Goal: Communication & Community: Participate in discussion

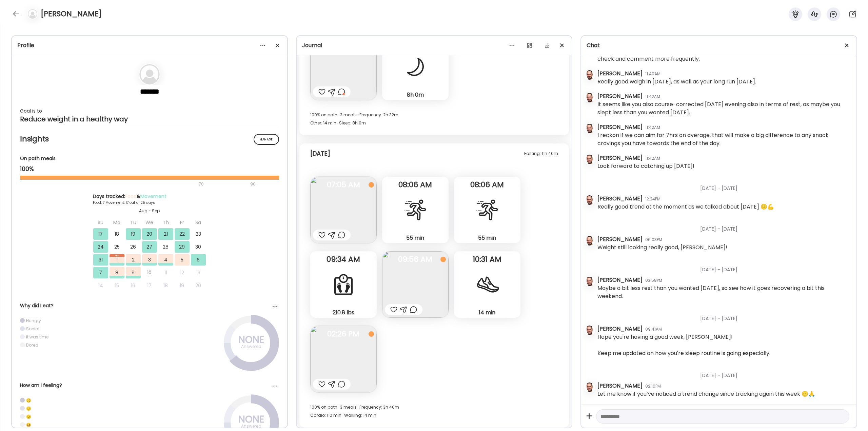
scroll to position [5574, 0]
click at [341, 233] on div at bounding box center [341, 232] width 7 height 8
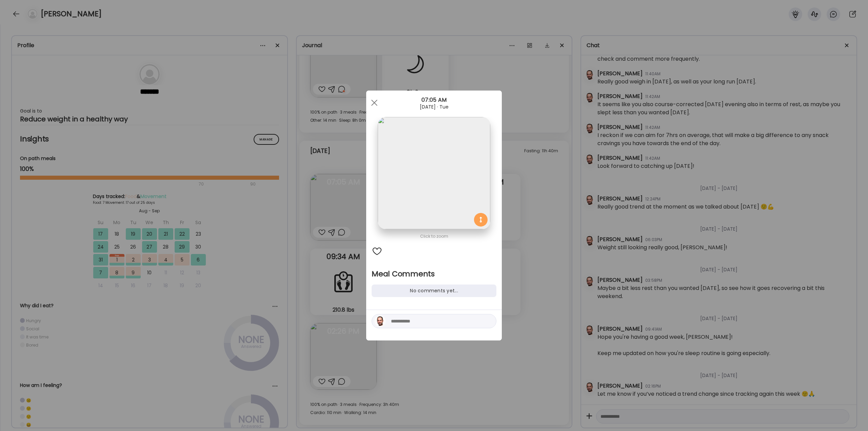
click at [415, 323] on textarea at bounding box center [437, 321] width 92 height 8
type textarea "**********"
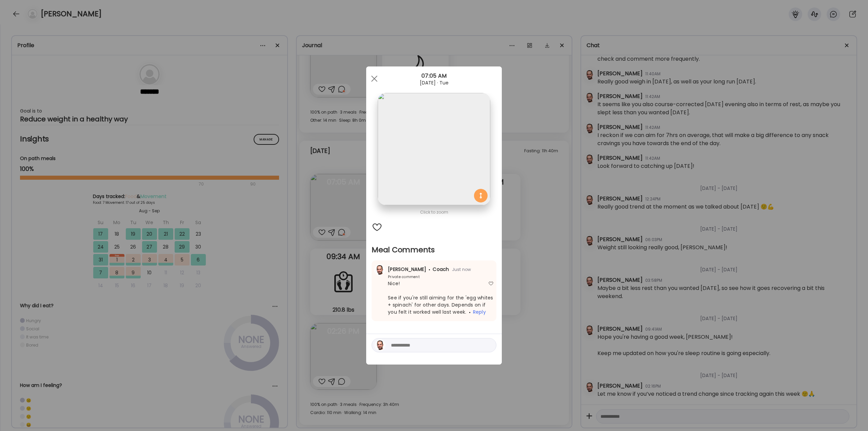
click at [533, 295] on div "Ate Coach Dashboard Wahoo! It’s official Take a moment to set up your Coach Pro…" at bounding box center [434, 215] width 868 height 431
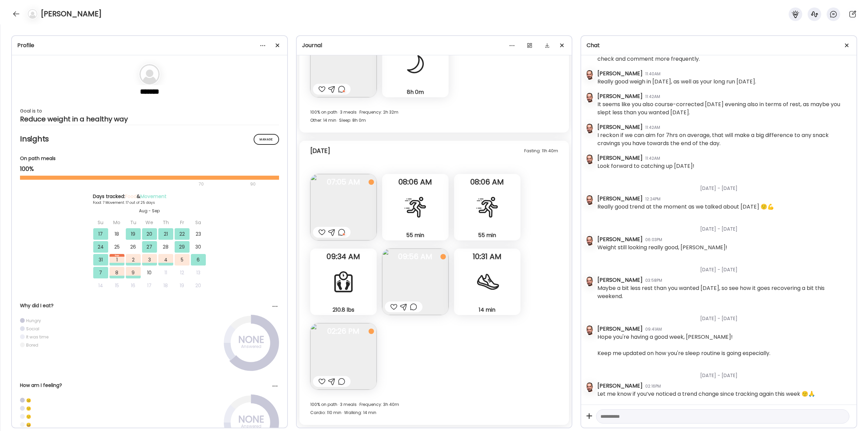
click at [392, 306] on div at bounding box center [393, 307] width 7 height 8
click at [414, 306] on div at bounding box center [413, 307] width 7 height 8
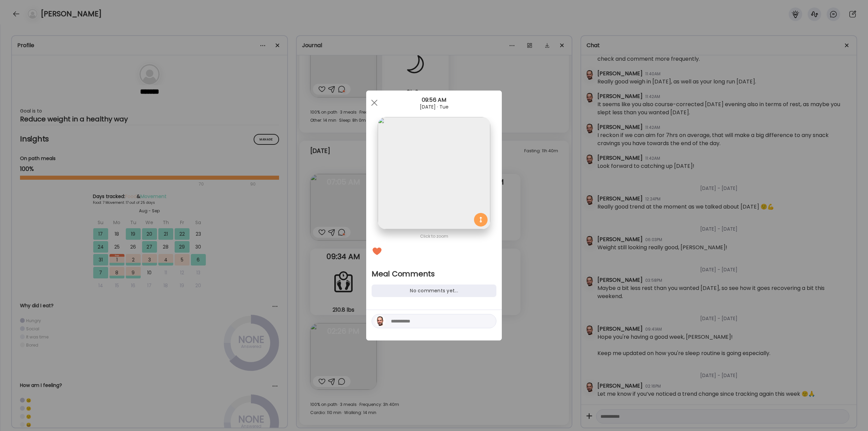
click at [415, 320] on textarea at bounding box center [437, 321] width 92 height 8
type textarea "**********"
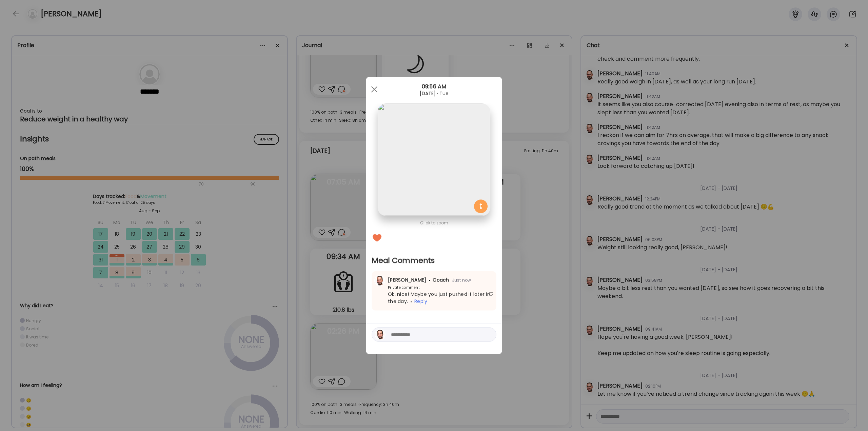
click at [443, 332] on textarea at bounding box center [437, 335] width 92 height 8
type textarea "**********"
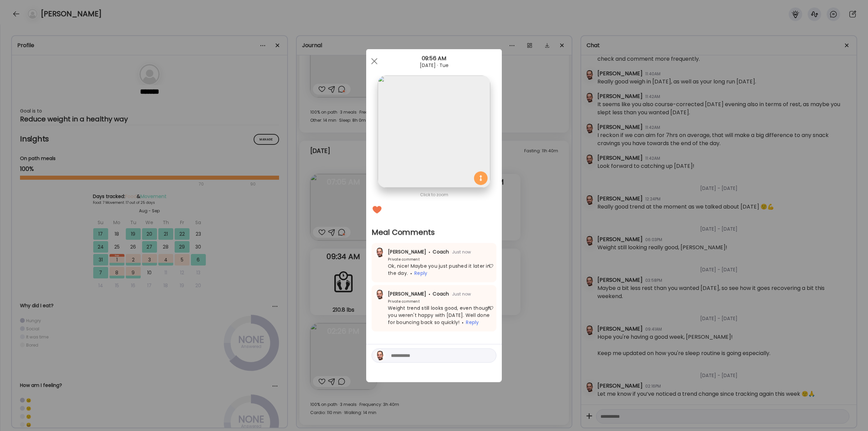
click at [516, 279] on div "Ate Coach Dashboard Wahoo! It’s official Take a moment to set up your Coach Pro…" at bounding box center [434, 215] width 868 height 431
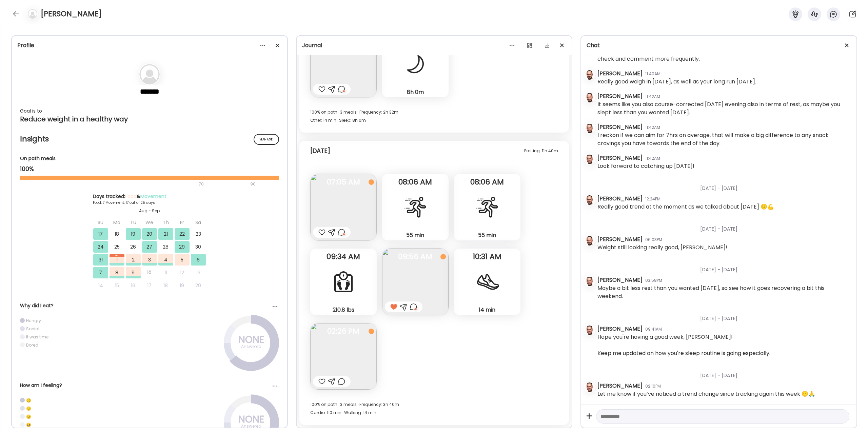
click at [342, 381] on div at bounding box center [341, 381] width 7 height 8
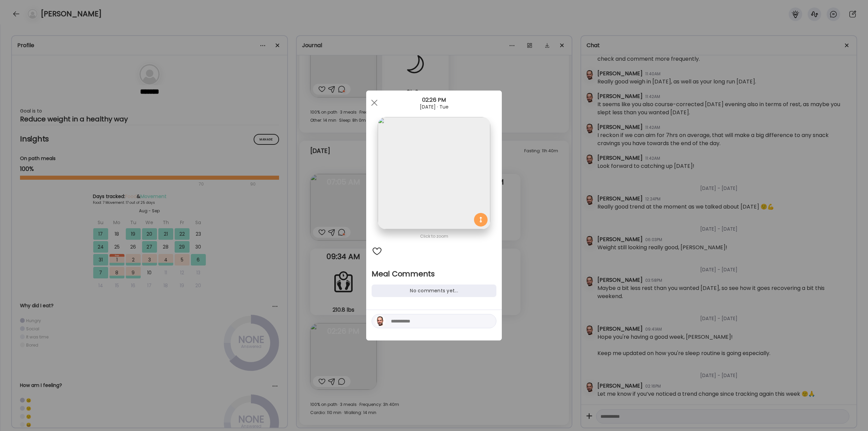
click at [392, 321] on textarea at bounding box center [437, 321] width 92 height 8
type textarea "*"
type textarea "**********"
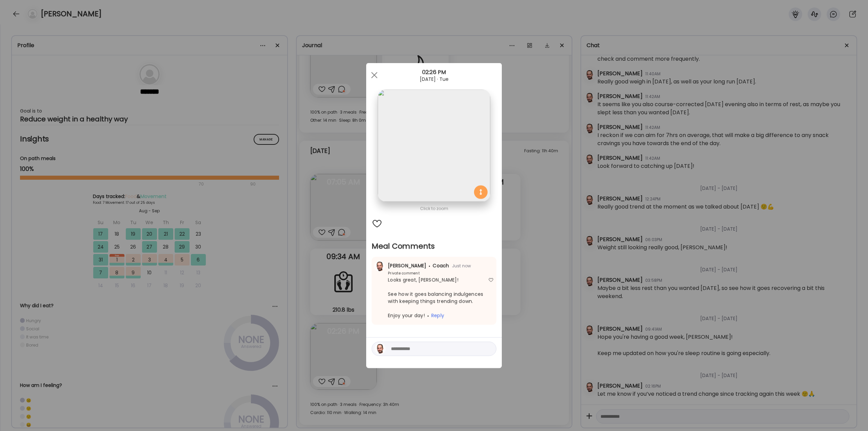
click at [535, 257] on div "Ate Coach Dashboard Wahoo! It’s official Take a moment to set up your Coach Pro…" at bounding box center [434, 215] width 868 height 431
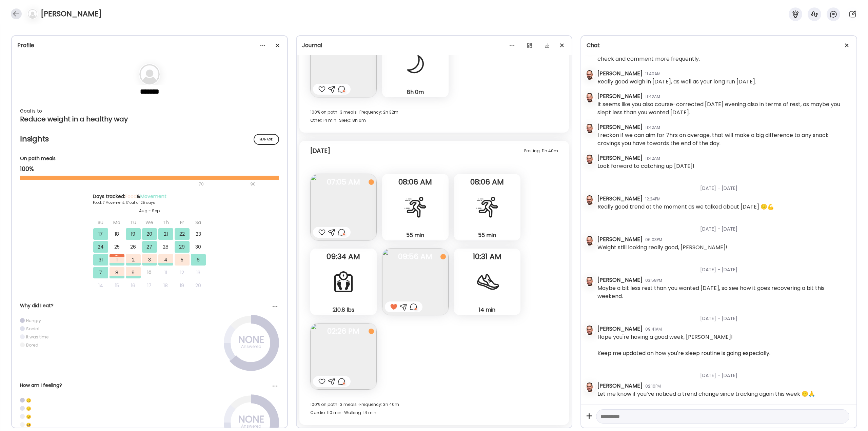
click at [17, 12] on div at bounding box center [16, 13] width 11 height 11
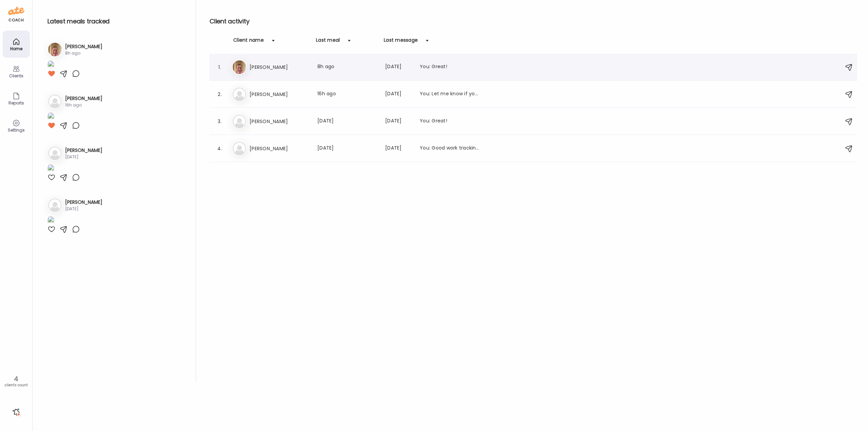
click at [271, 71] on div "Er [PERSON_NAME] Last meal: 8h ago Last message: [DATE] You: Great!" at bounding box center [534, 67] width 605 height 15
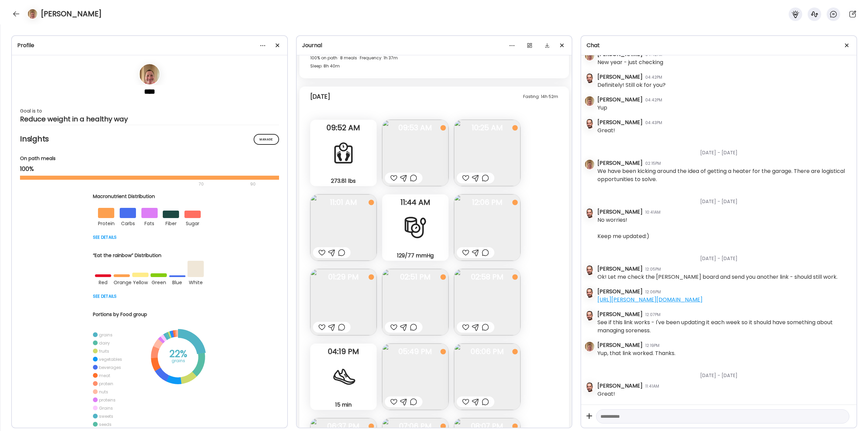
scroll to position [13454, 0]
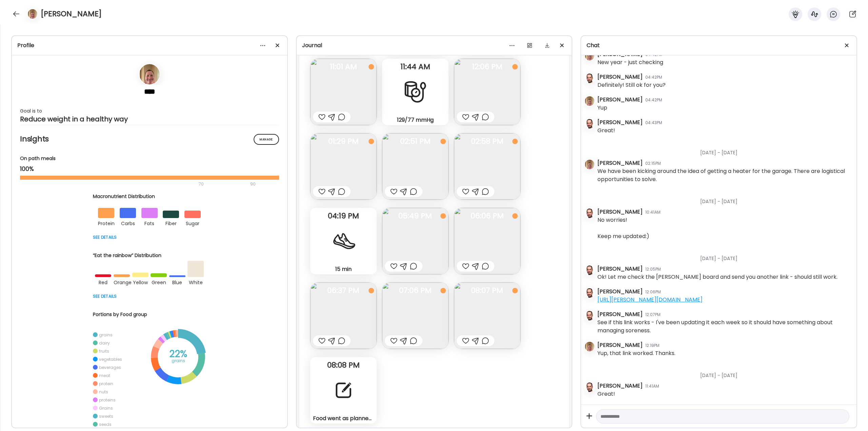
click at [339, 387] on div at bounding box center [343, 390] width 24 height 24
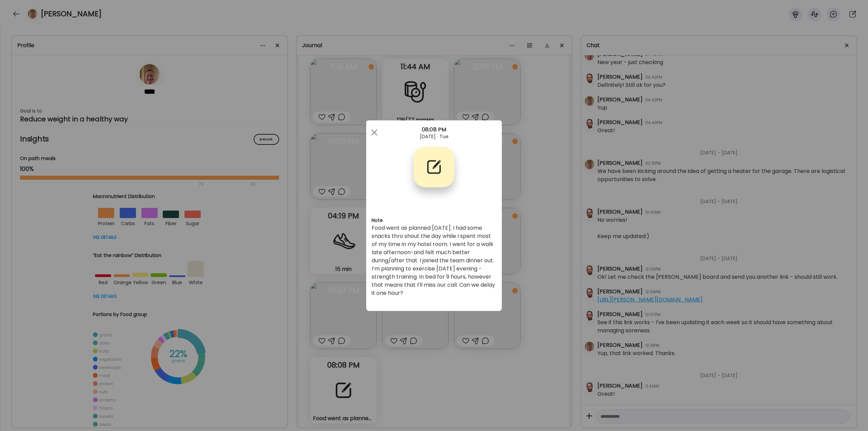
click at [503, 392] on div "Ate Coach Dashboard Wahoo! It’s official Take a moment to set up your Coach Pro…" at bounding box center [434, 215] width 868 height 431
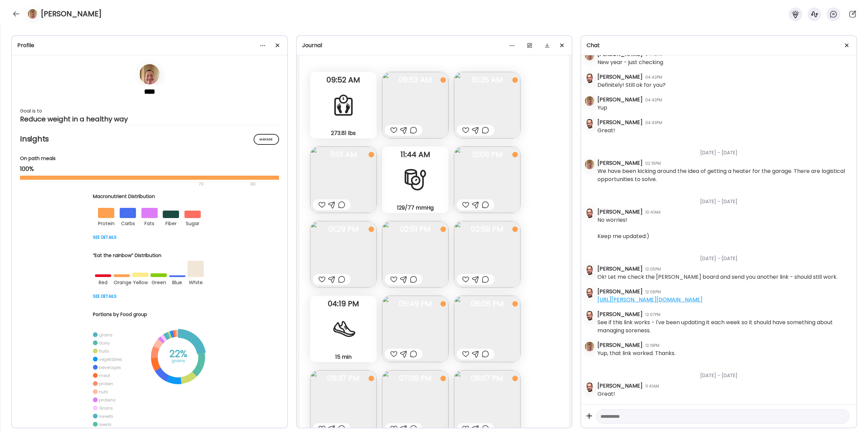
scroll to position [13352, 0]
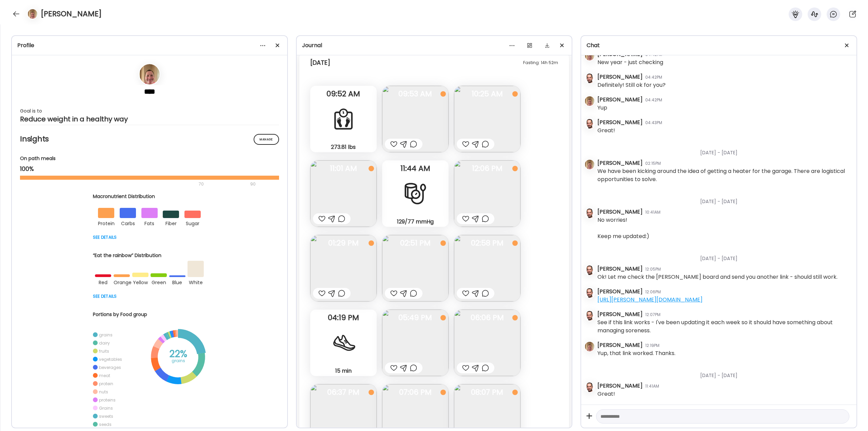
click at [418, 116] on img at bounding box center [415, 119] width 66 height 66
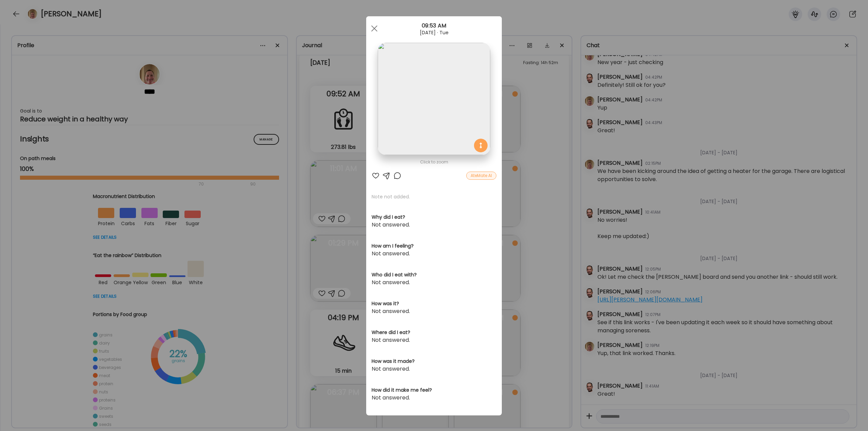
click at [395, 175] on div at bounding box center [397, 176] width 8 height 8
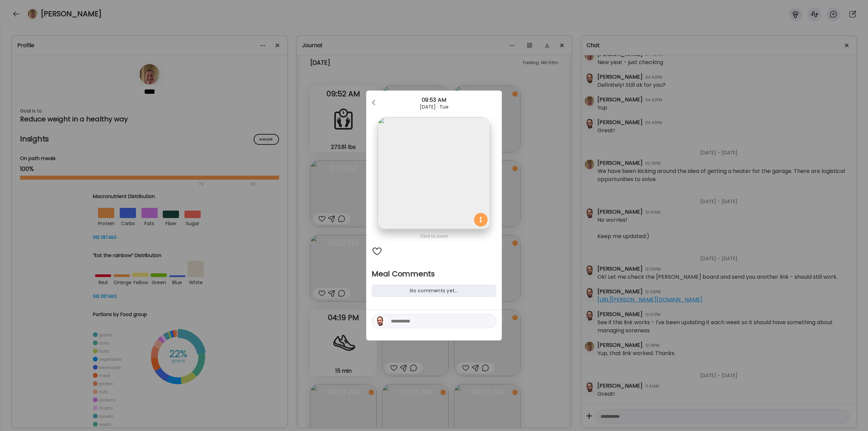
click at [441, 323] on textarea at bounding box center [437, 321] width 92 height 8
type textarea "**********"
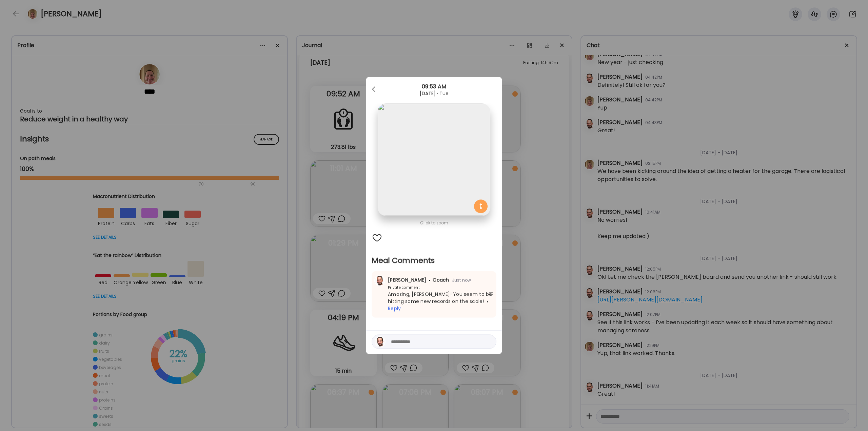
click at [531, 240] on div "Ate Coach Dashboard Wahoo! It’s official Take a moment to set up your Coach Pro…" at bounding box center [434, 215] width 868 height 431
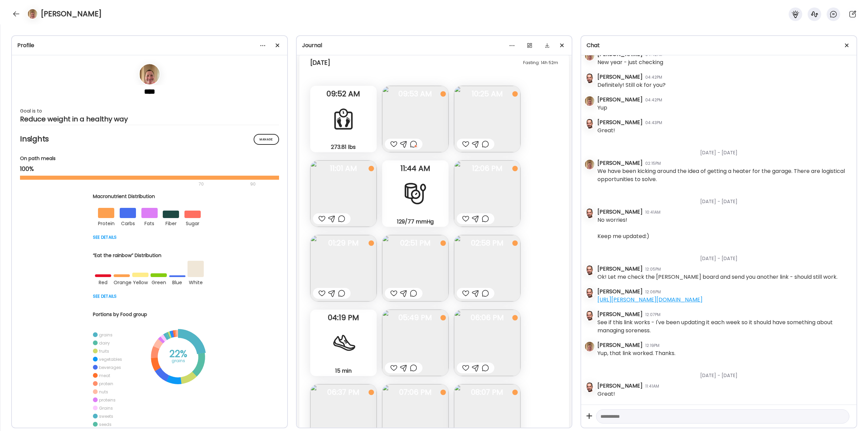
click at [465, 145] on div at bounding box center [465, 144] width 7 height 8
click at [321, 217] on div at bounding box center [321, 219] width 7 height 8
click at [490, 201] on img at bounding box center [487, 193] width 66 height 66
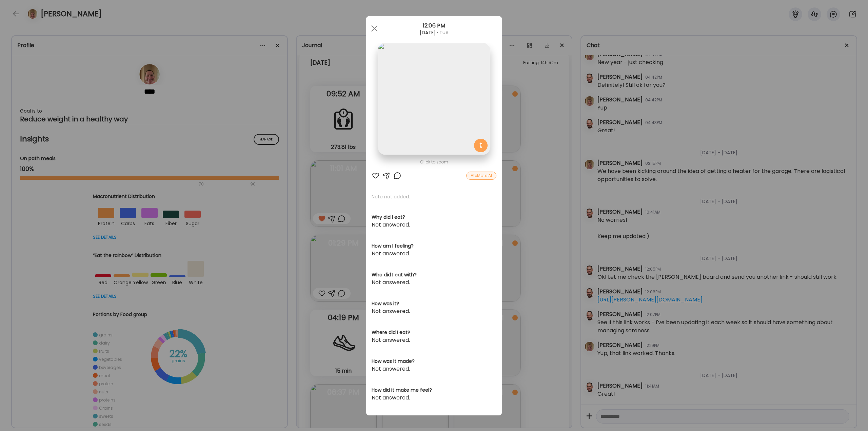
click at [517, 189] on div "Ate Coach Dashboard Wahoo! It’s official Take a moment to set up your Coach Pro…" at bounding box center [434, 215] width 868 height 431
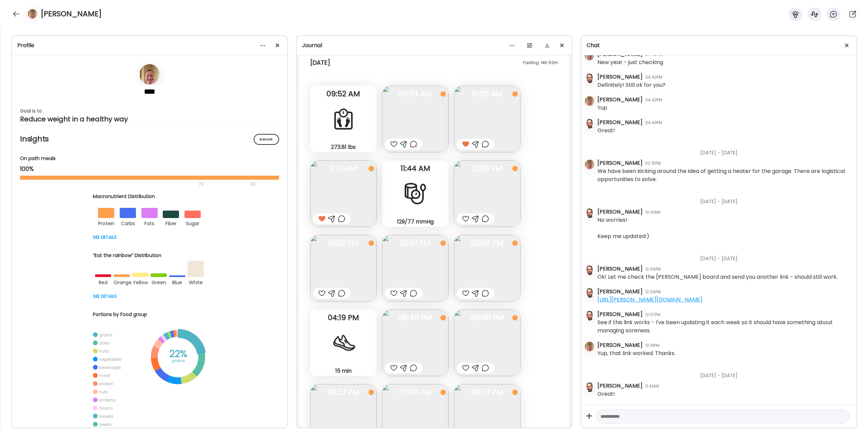
click at [485, 218] on div at bounding box center [485, 219] width 7 height 8
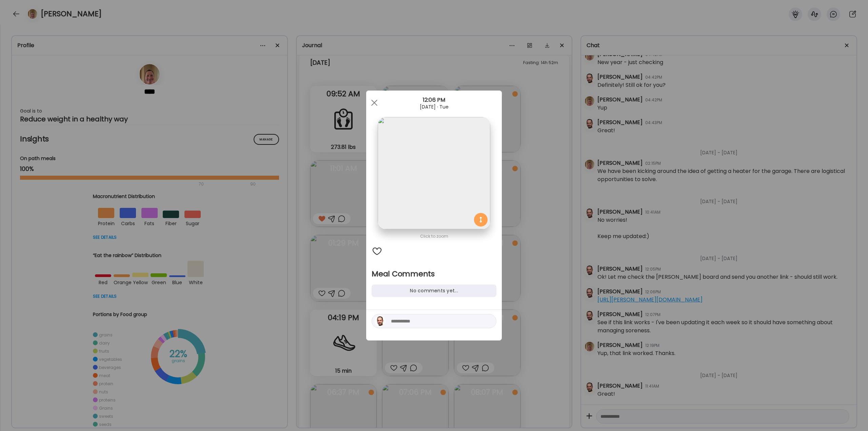
click at [410, 317] on textarea at bounding box center [437, 321] width 92 height 8
type textarea "**********"
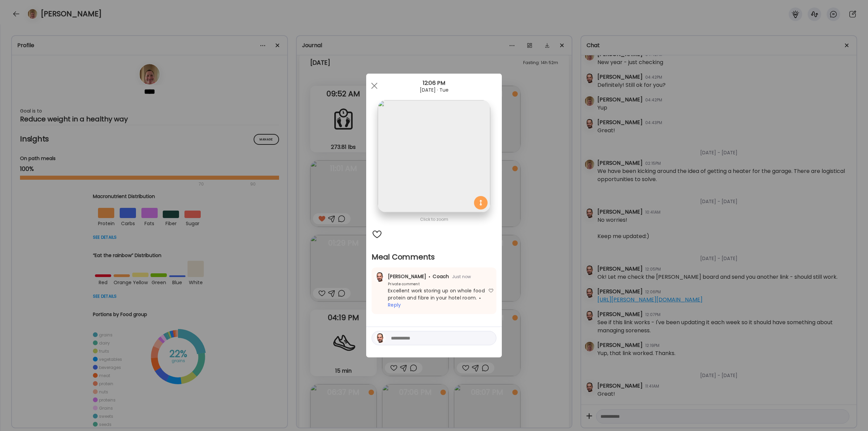
click at [524, 246] on div "Ate Coach Dashboard Wahoo! It’s official Take a moment to set up your Coach Pro…" at bounding box center [434, 215] width 868 height 431
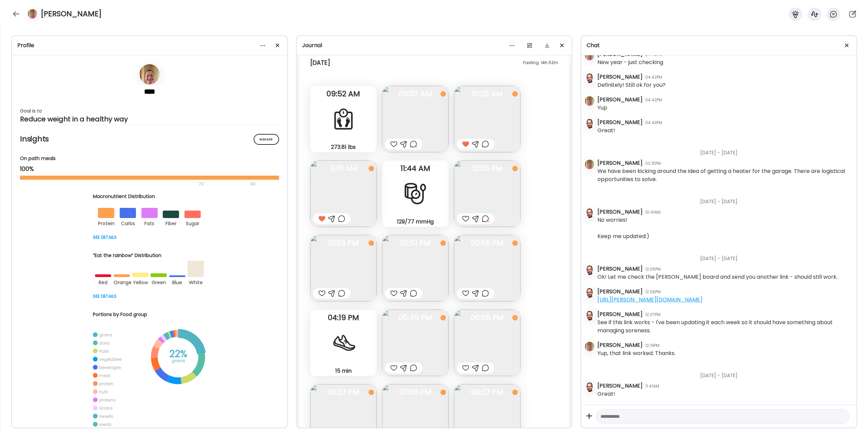
click at [341, 278] on img at bounding box center [343, 268] width 66 height 66
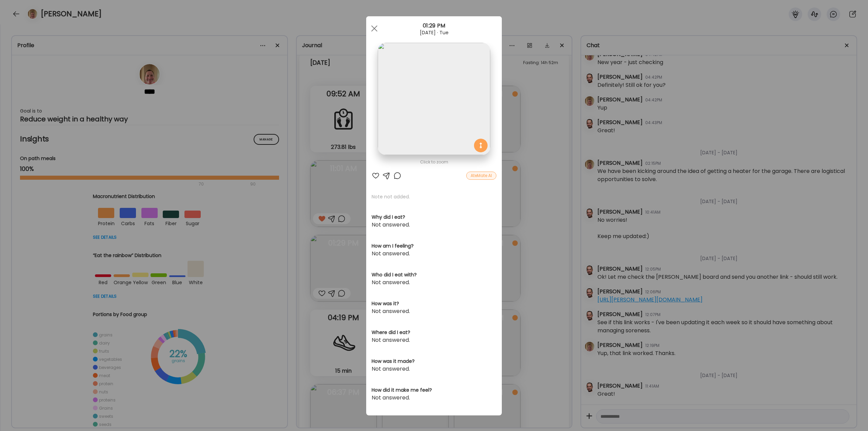
click at [394, 178] on div at bounding box center [397, 176] width 8 height 8
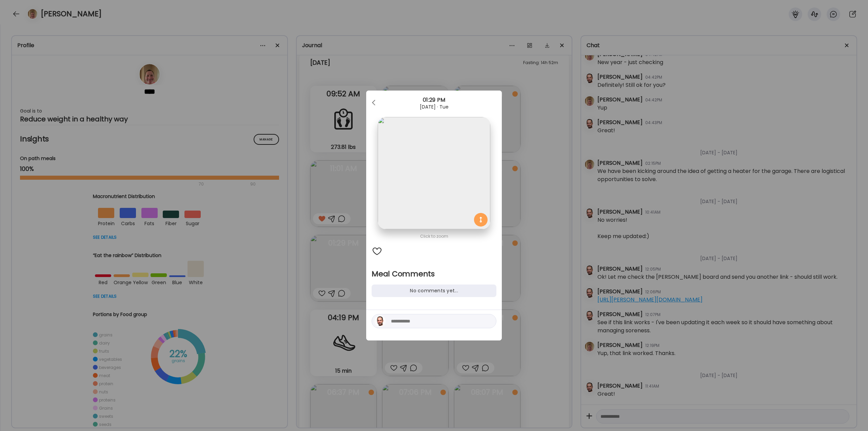
click at [408, 321] on textarea at bounding box center [437, 321] width 92 height 8
type textarea "**********"
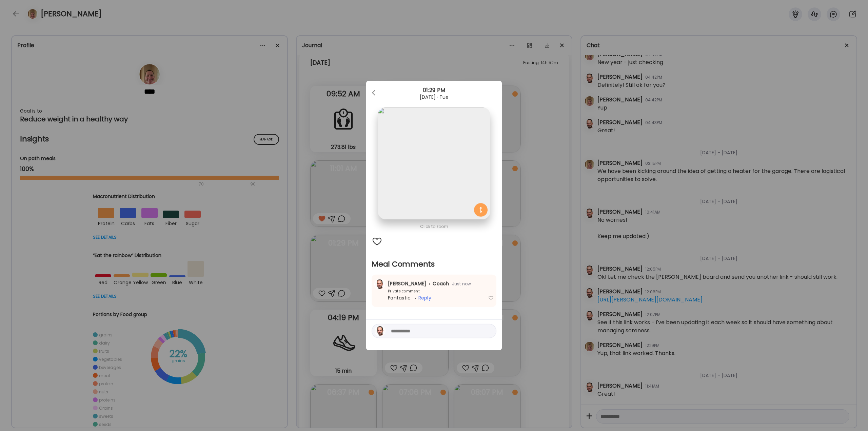
click at [555, 293] on div "Ate Coach Dashboard Wahoo! It’s official Take a moment to set up your Coach Pro…" at bounding box center [434, 215] width 868 height 431
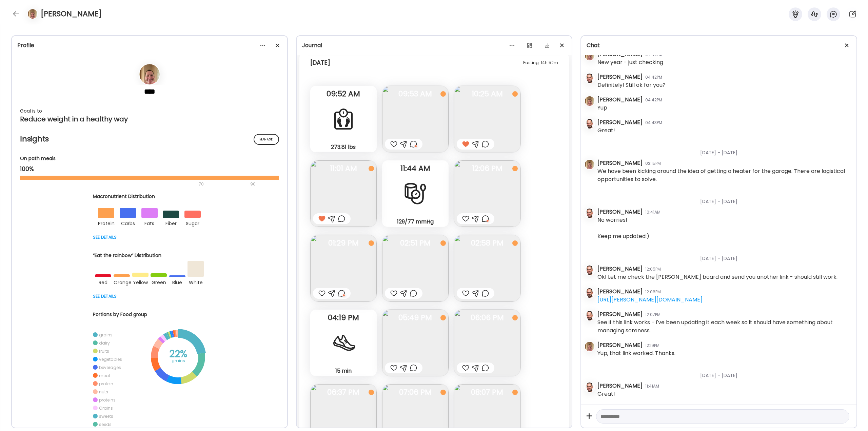
click at [412, 293] on div at bounding box center [413, 293] width 7 height 8
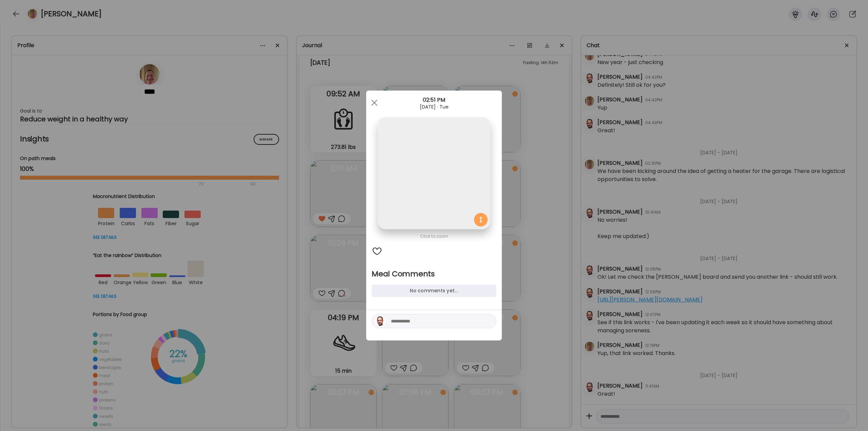
click at [419, 324] on textarea at bounding box center [437, 321] width 92 height 8
type textarea "**********"
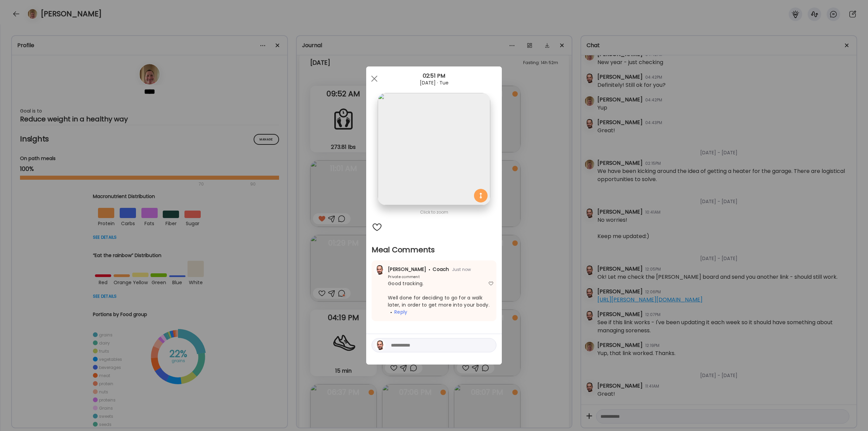
click at [520, 268] on div "Ate Coach Dashboard Wahoo! It’s official Take a moment to set up your Coach Pro…" at bounding box center [434, 215] width 868 height 431
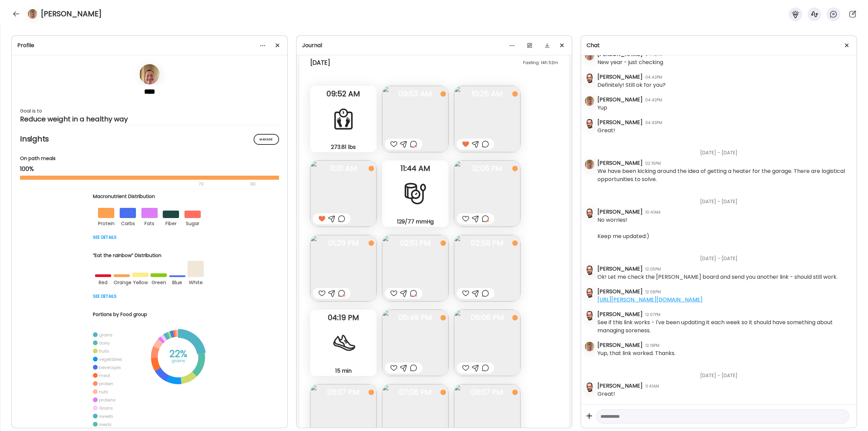
click at [463, 294] on div at bounding box center [465, 293] width 7 height 8
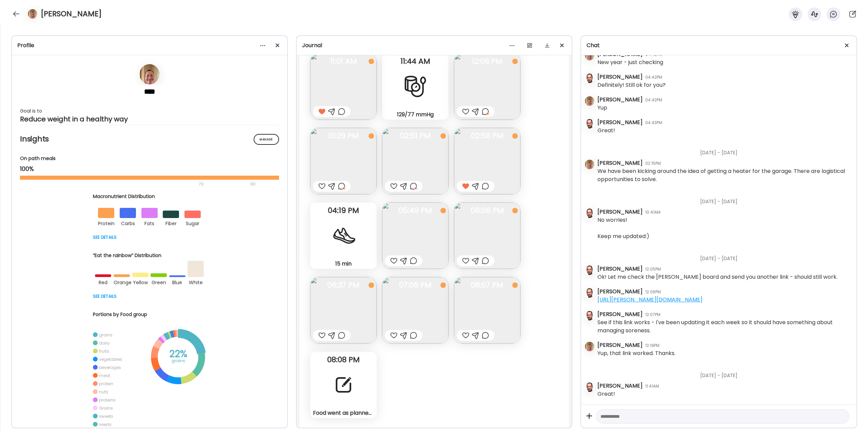
scroll to position [13488, 0]
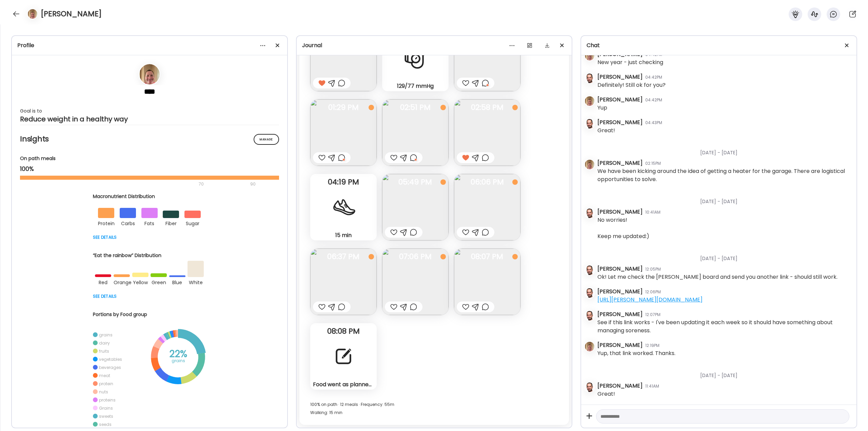
click at [421, 214] on img at bounding box center [415, 207] width 66 height 66
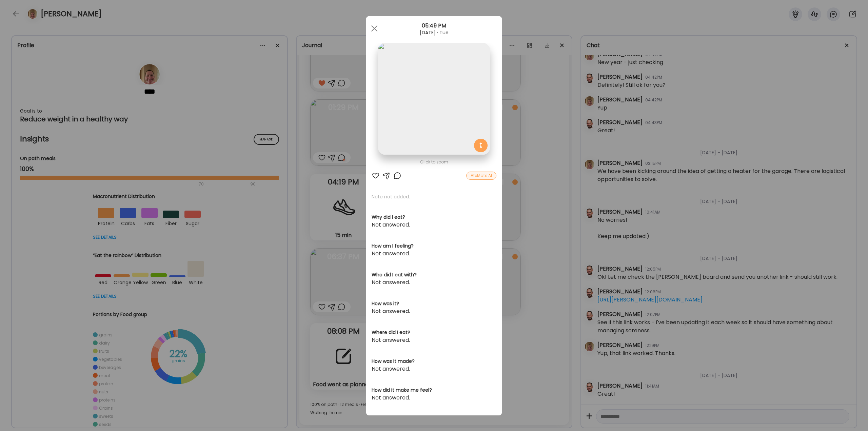
click at [395, 176] on div at bounding box center [397, 176] width 8 height 8
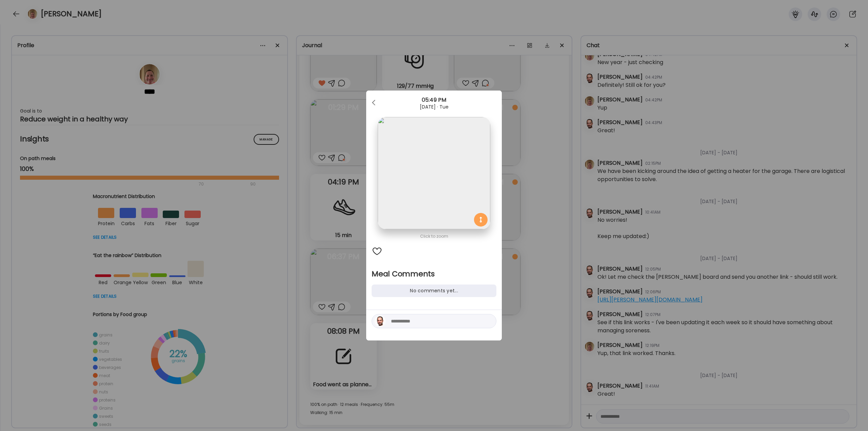
click at [416, 323] on textarea at bounding box center [437, 321] width 92 height 8
type textarea "**********"
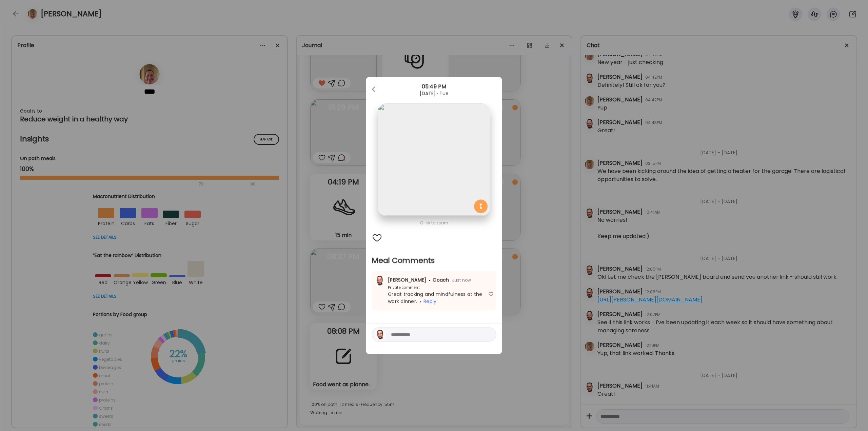
drag, startPoint x: 445, startPoint y: 396, endPoint x: 431, endPoint y: 380, distance: 20.7
click at [445, 393] on div "Ate Coach Dashboard Wahoo! It’s official Take a moment to set up your Coach Pro…" at bounding box center [434, 215] width 868 height 431
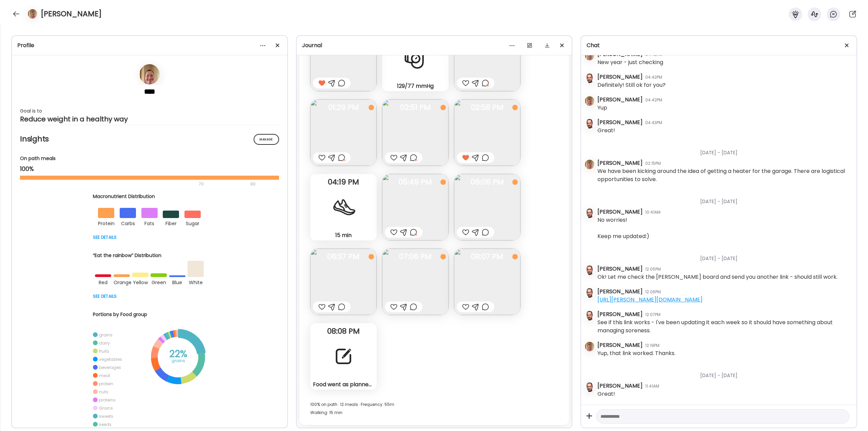
click at [364, 351] on div "Food went as planned [DATE]. I had some snacks thro shout the day while I spent…" at bounding box center [343, 356] width 66 height 66
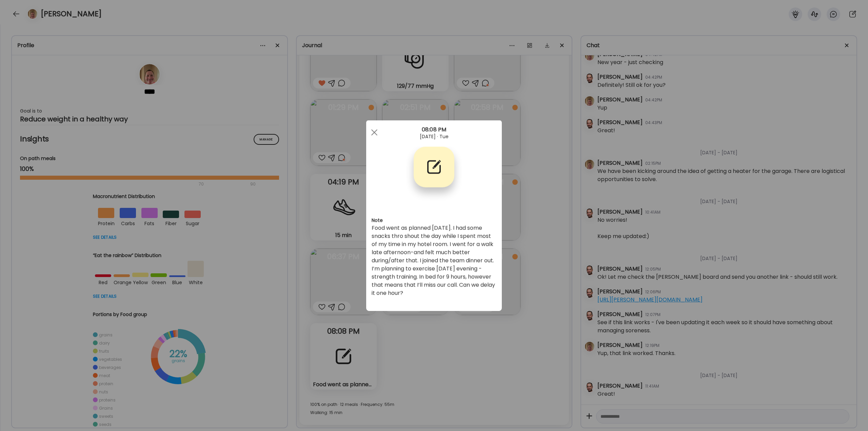
click at [391, 350] on div "Ate Coach Dashboard Wahoo! It’s official Take a moment to set up your Coach Pro…" at bounding box center [434, 215] width 868 height 431
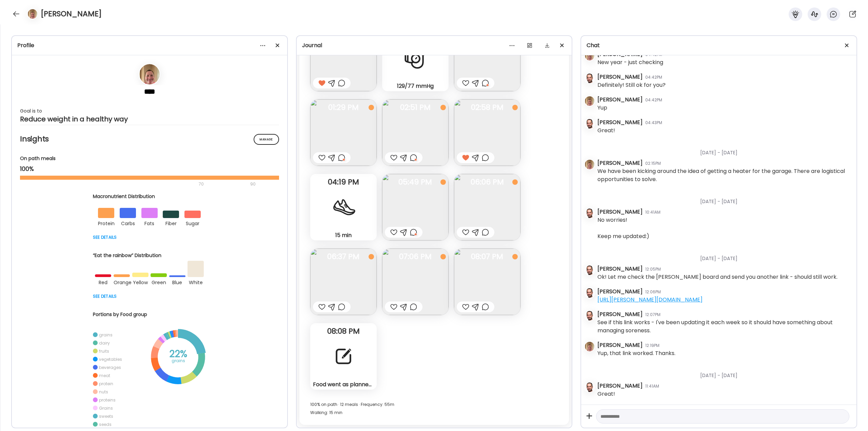
click at [485, 307] on div at bounding box center [485, 307] width 7 height 8
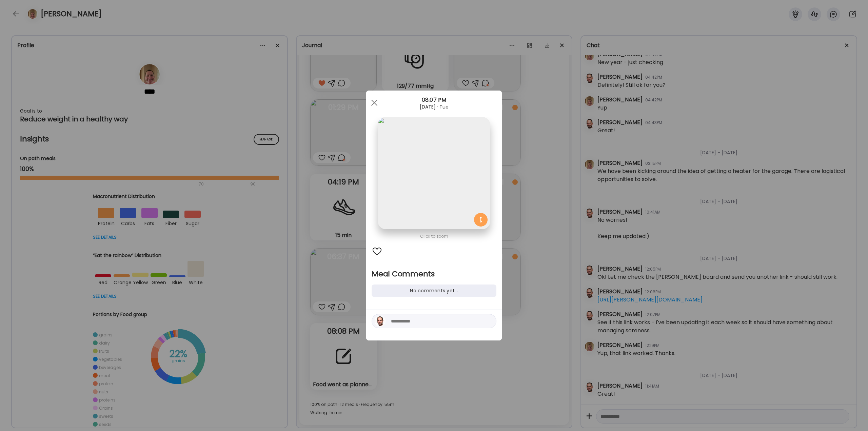
click at [420, 323] on textarea at bounding box center [437, 321] width 92 height 8
click at [467, 304] on textarea "**********" at bounding box center [437, 300] width 92 height 49
type textarea "**********"
click at [490, 321] on div at bounding box center [488, 320] width 9 height 9
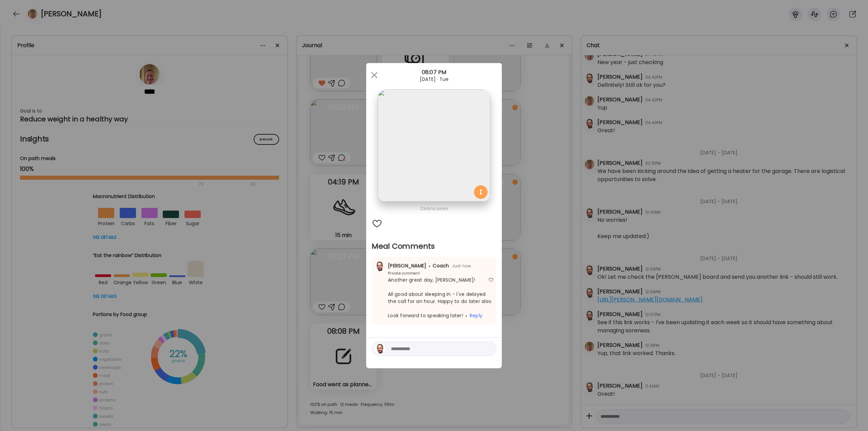
click at [535, 309] on div "Ate Coach Dashboard Wahoo! It’s official Take a moment to set up your Coach Pro…" at bounding box center [434, 215] width 868 height 431
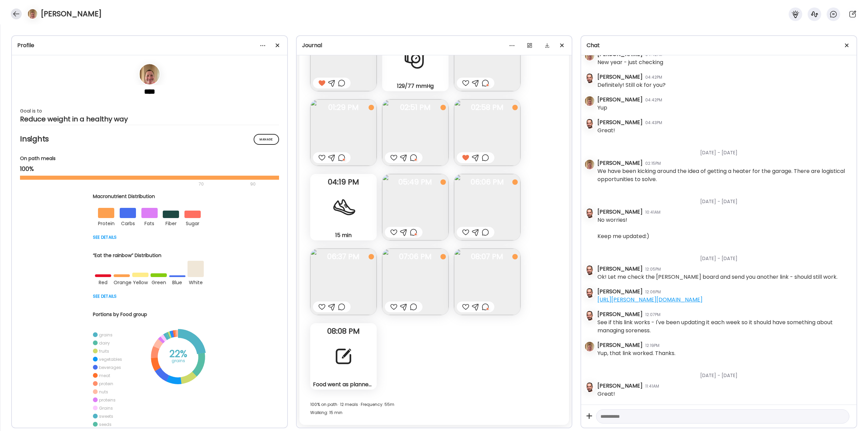
click at [16, 15] on div at bounding box center [16, 13] width 11 height 11
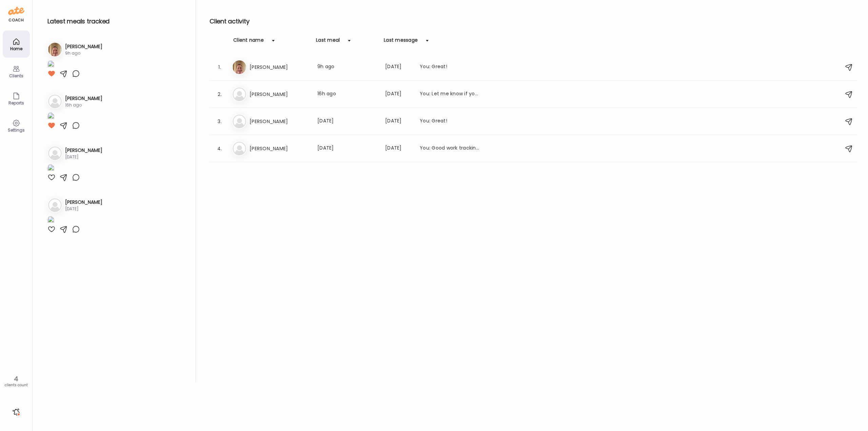
click at [15, 408] on div at bounding box center [16, 411] width 11 height 11
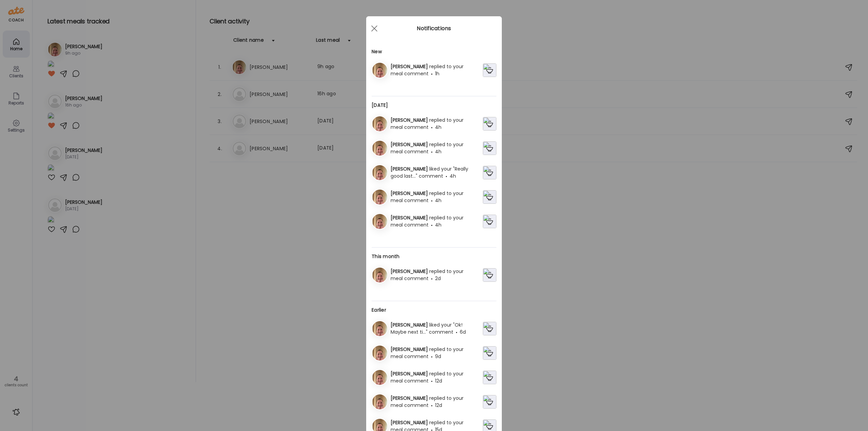
click at [420, 66] on span "replied to your meal comment" at bounding box center [427, 70] width 73 height 14
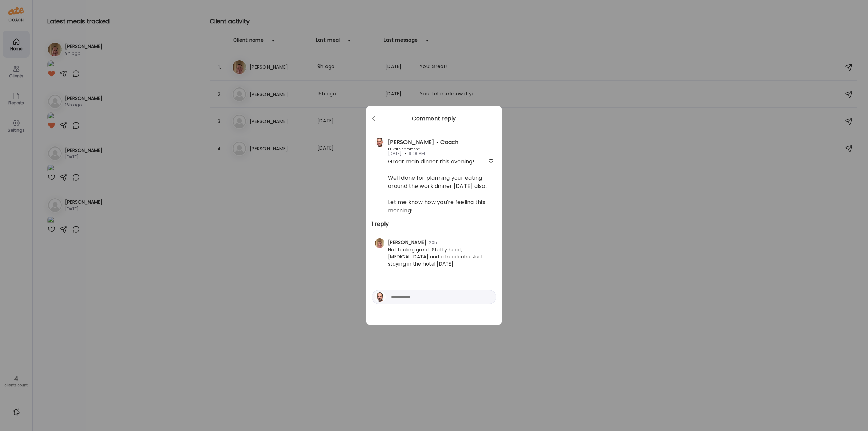
click at [416, 301] on textarea at bounding box center [437, 297] width 92 height 8
type textarea "**********"
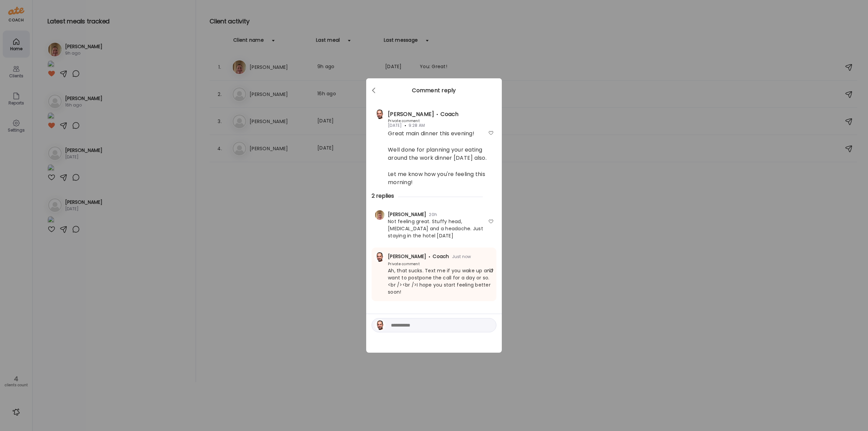
click at [346, 249] on div "Ate Coach Dashboard Wahoo! It’s official Take a moment to set up your Coach Pro…" at bounding box center [434, 215] width 868 height 431
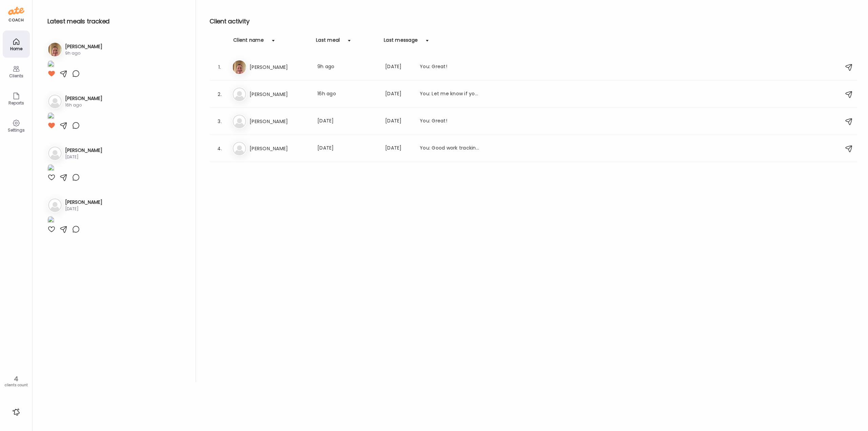
click at [12, 49] on div "Home" at bounding box center [16, 48] width 24 height 4
